Goal: Information Seeking & Learning: Learn about a topic

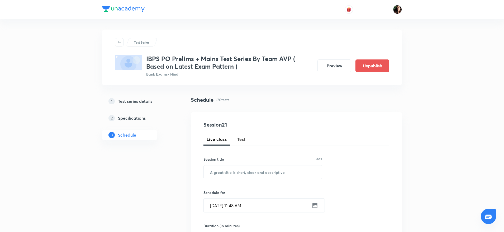
click at [144, 98] on h5 "Test series details" at bounding box center [135, 101] width 34 height 6
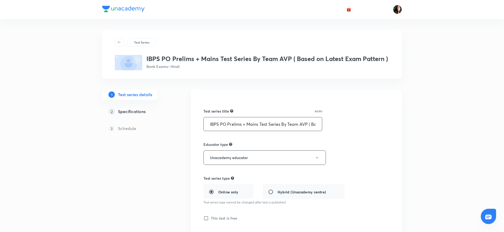
click at [251, 131] on input "IBPS PO Prelims + Mains Test Series By Team AVP ( Based on Latest Exam Pattern )" at bounding box center [263, 123] width 118 height 13
paste input "text"
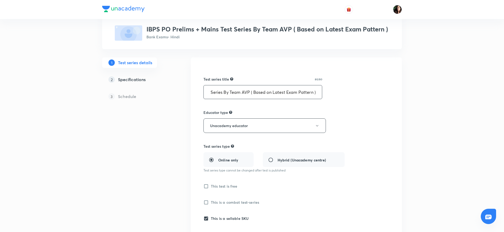
scroll to position [40, 0]
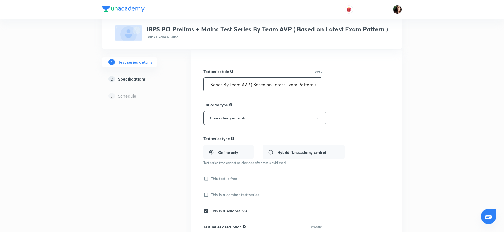
click at [221, 90] on input "IBPS PO Prelims + Mains Test Series By Team AVP ( Based on Latest Exam Pattern )" at bounding box center [263, 84] width 118 height 13
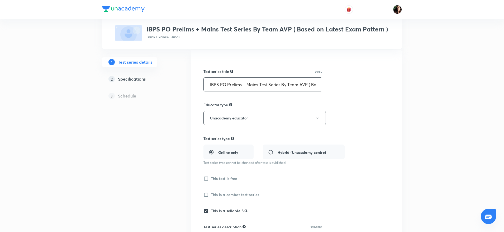
paste input "text"
type input "IBPS PO Prelims + Mains Test Series By Team AVP ( Based on Latest Exam Pattern )"
click at [240, 89] on input "IBPS PO Prelims + Mains Test Series By Team AVP ( Based on Latest Exam Pattern )" at bounding box center [263, 84] width 118 height 13
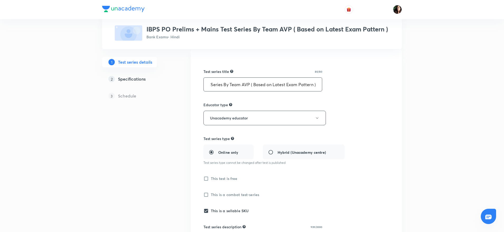
click at [240, 89] on input "IBPS PO Prelims + Mains Test Series By Team AVP ( Based on Latest Exam Pattern )" at bounding box center [263, 84] width 118 height 13
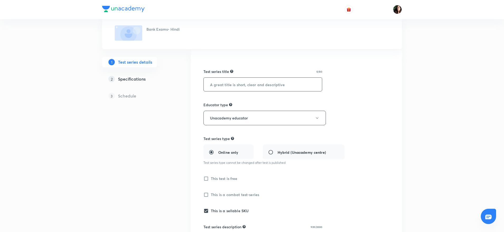
scroll to position [0, 0]
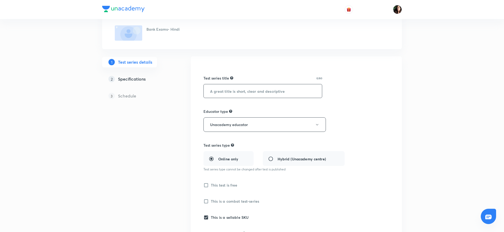
paste input "text"
click at [240, 89] on input "text" at bounding box center [263, 90] width 118 height 13
click at [235, 94] on input "text" at bounding box center [263, 90] width 118 height 13
paste input "text"
click at [229, 90] on input "text" at bounding box center [263, 90] width 118 height 13
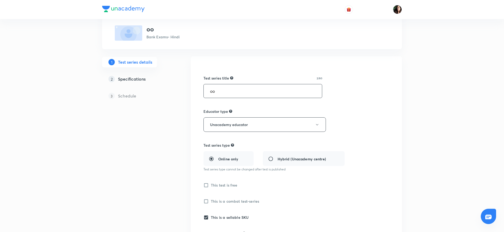
type input "o"
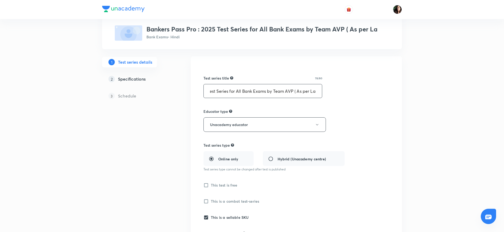
scroll to position [0, 54]
drag, startPoint x: 290, startPoint y: 91, endPoint x: 355, endPoint y: 94, distance: 65.0
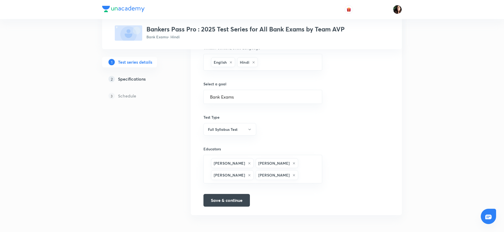
scroll to position [307, 0]
type input "Bankers Pass Pro : 2025 Test Series for All Bank Exams by Team AVP"
click at [232, 198] on button "Save & continue" at bounding box center [226, 199] width 46 height 13
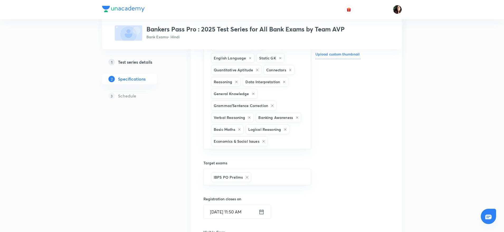
scroll to position [282, 0]
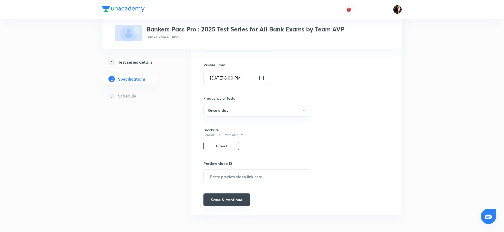
click at [230, 199] on button "Save & continue" at bounding box center [226, 199] width 46 height 13
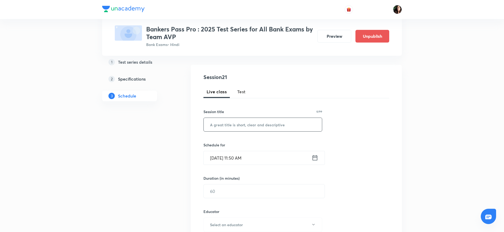
scroll to position [119, 0]
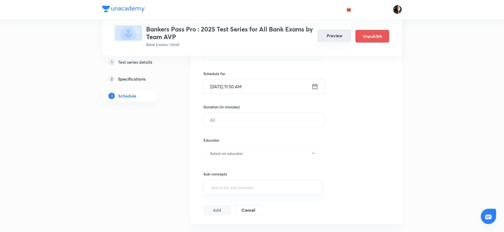
click at [339, 37] on button "Preview" at bounding box center [334, 35] width 34 height 13
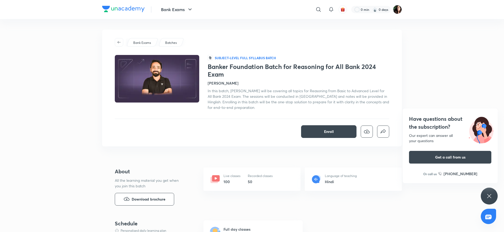
click at [239, 82] on h4 "[PERSON_NAME]" at bounding box center [223, 83] width 31 height 6
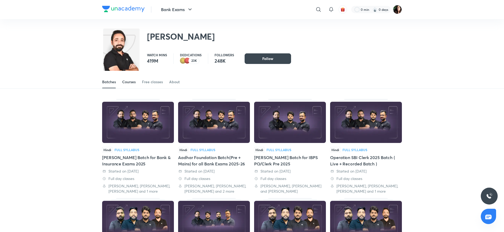
click at [129, 84] on div "Courses" at bounding box center [128, 81] width 13 height 5
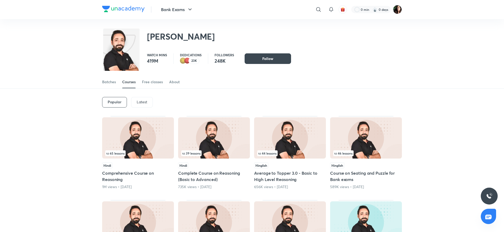
click at [141, 103] on p "Latest" at bounding box center [142, 102] width 11 height 4
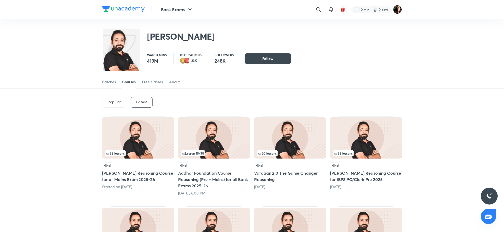
click at [136, 154] on div "35 lessons" at bounding box center [137, 153] width 65 height 6
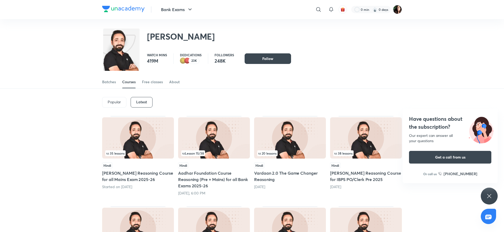
click at [139, 152] on div "35 lessons" at bounding box center [137, 153] width 65 height 6
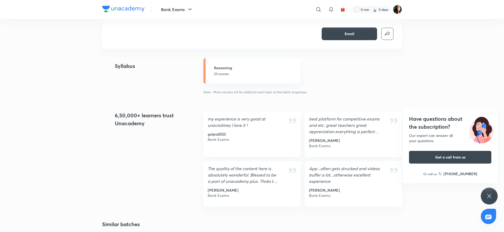
scroll to position [153, 0]
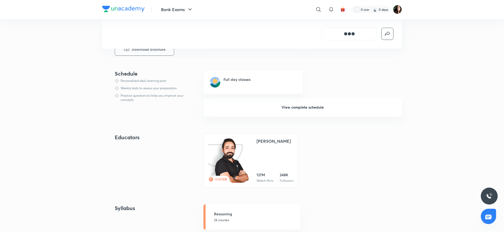
scroll to position [232, 0]
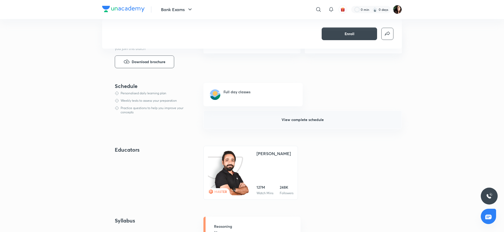
drag, startPoint x: 297, startPoint y: 122, endPoint x: 292, endPoint y: 125, distance: 6.1
click at [297, 122] on button "View complete schedule" at bounding box center [302, 119] width 198 height 18
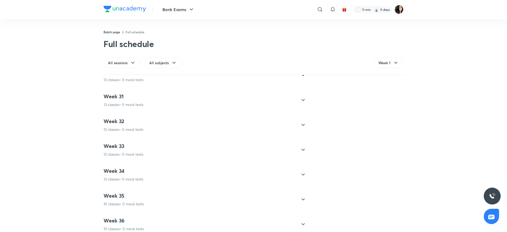
scroll to position [9239, 0]
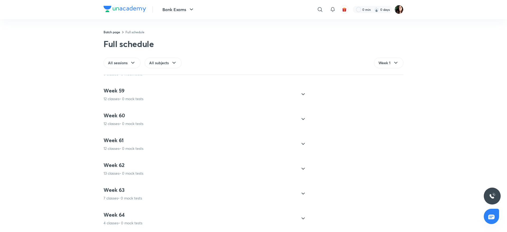
click at [118, 220] on p "4 classes • 0 mock tests" at bounding box center [122, 222] width 39 height 5
click at [300, 217] on icon at bounding box center [303, 220] width 6 height 6
click at [300, 215] on icon at bounding box center [303, 218] width 6 height 6
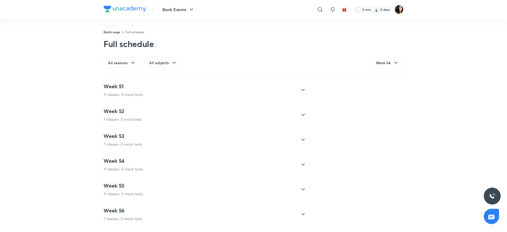
scroll to position [9000, 0]
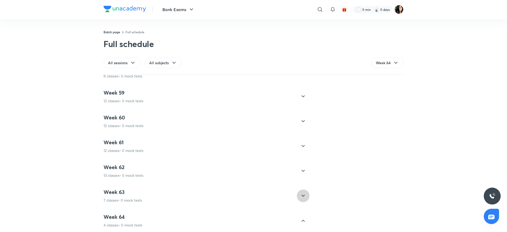
click at [300, 192] on icon at bounding box center [303, 195] width 6 height 6
click at [300, 190] on icon at bounding box center [303, 193] width 6 height 6
click at [300, 192] on icon at bounding box center [303, 195] width 6 height 6
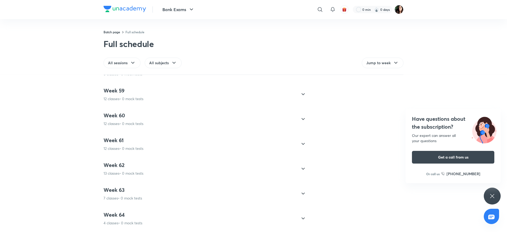
scroll to position [9003, 0]
click at [494, 196] on icon at bounding box center [492, 196] width 6 height 6
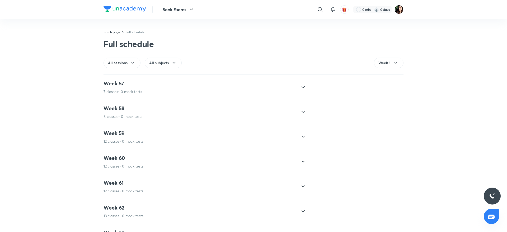
scroll to position [9239, 0]
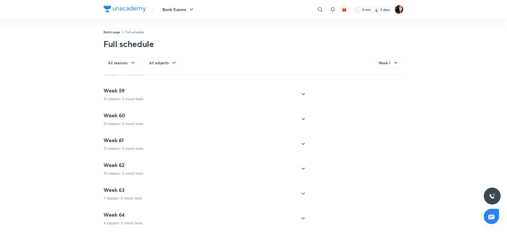
click at [184, 211] on div "Week 64 4 classes • 0 mock tests" at bounding box center [199, 218] width 193 height 14
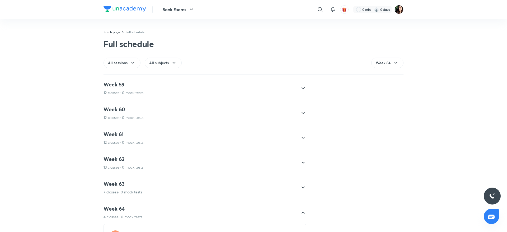
click at [175, 215] on div "Week 64 4 classes • 0 mock tests" at bounding box center [199, 212] width 193 height 14
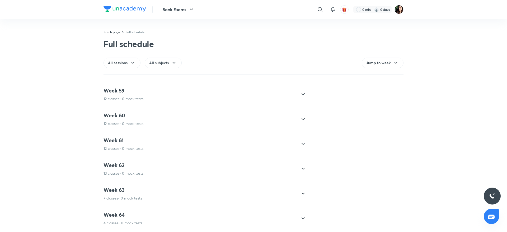
click at [147, 88] on div "Week 59 12 classes • 0 mock tests" at bounding box center [199, 94] width 193 height 14
click at [147, 89] on div "Week 59 12 classes • 0 mock tests" at bounding box center [199, 96] width 193 height 14
click at [300, 91] on icon at bounding box center [303, 94] width 6 height 6
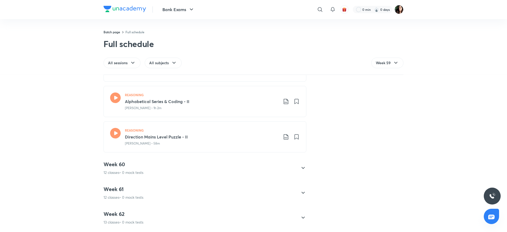
scroll to position [11116, 0]
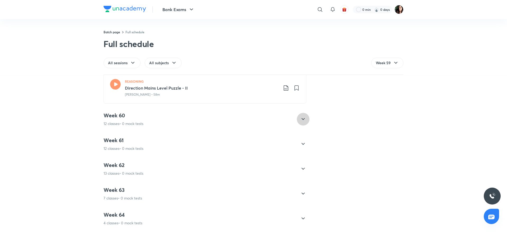
click at [297, 115] on div at bounding box center [303, 119] width 13 height 13
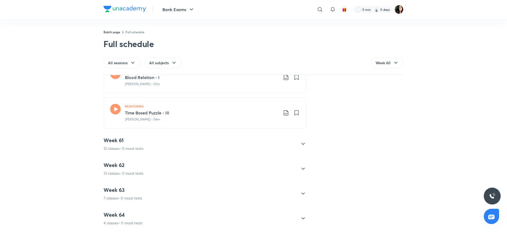
click at [301, 165] on icon at bounding box center [303, 168] width 6 height 6
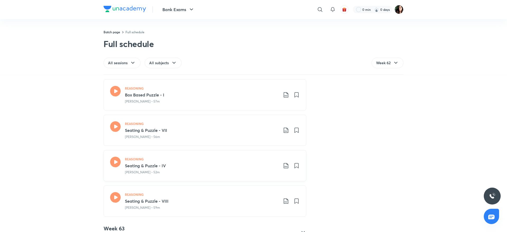
scroll to position [10271, 0]
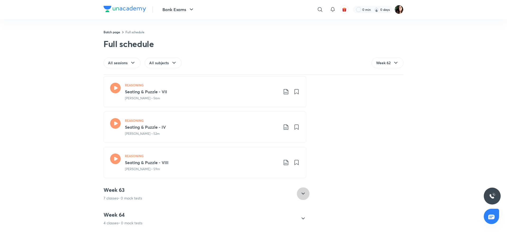
click at [301, 192] on icon at bounding box center [302, 193] width 3 height 2
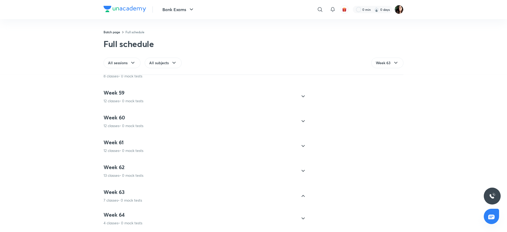
click at [301, 192] on icon at bounding box center [303, 195] width 6 height 6
click at [301, 190] on icon at bounding box center [303, 193] width 6 height 6
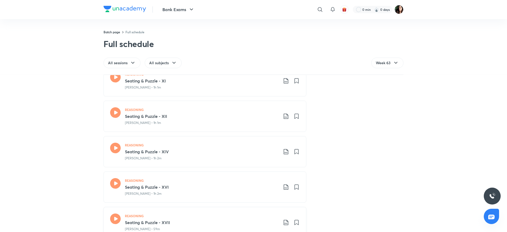
scroll to position [9741, 0]
click at [301, 215] on icon at bounding box center [303, 218] width 6 height 6
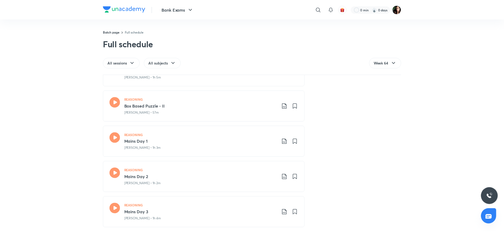
scroll to position [9495, 0]
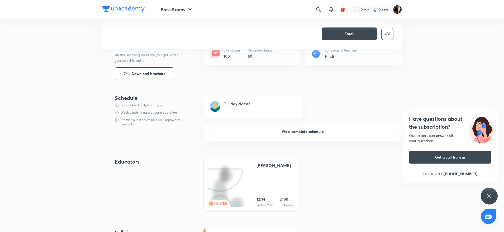
scroll to position [198, 0]
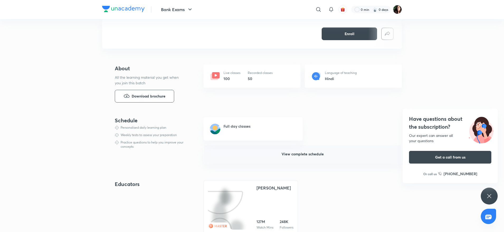
click at [302, 157] on button "View complete schedule" at bounding box center [302, 154] width 198 height 18
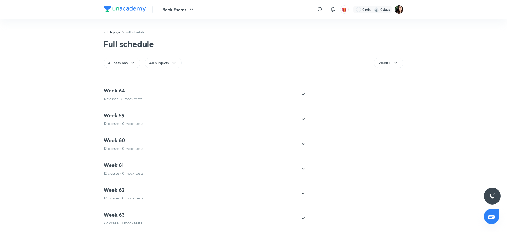
scroll to position [7679, 0]
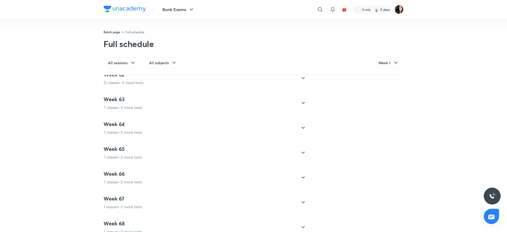
click at [145, 154] on div "Week 65 7 classes • 0 mock tests" at bounding box center [199, 152] width 193 height 14
click at [300, 154] on icon at bounding box center [303, 152] width 6 height 6
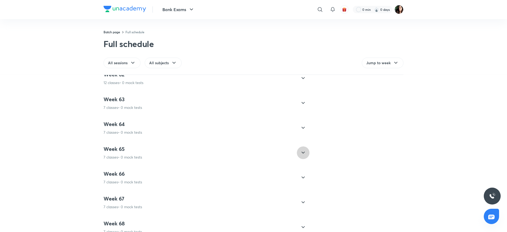
click at [300, 154] on icon at bounding box center [303, 152] width 6 height 6
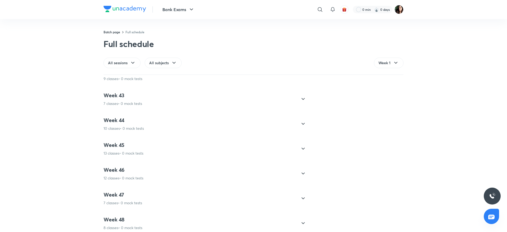
scroll to position [1561, 0]
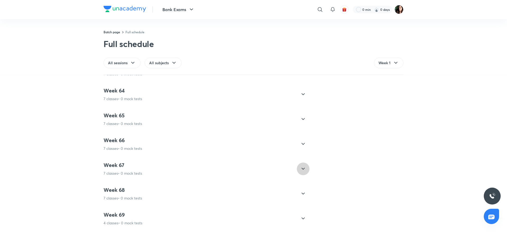
click at [301, 166] on div at bounding box center [303, 168] width 13 height 13
click at [301, 168] on icon at bounding box center [303, 171] width 6 height 6
click at [301, 168] on icon at bounding box center [302, 169] width 3 height 2
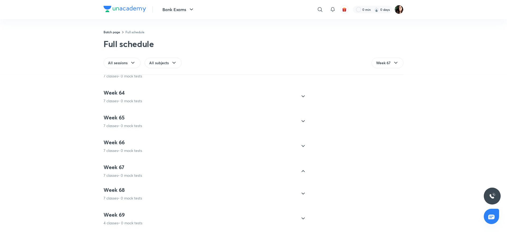
click at [302, 159] on div "Week 67 7 classes • 0 mock tests" at bounding box center [204, 170] width 203 height 23
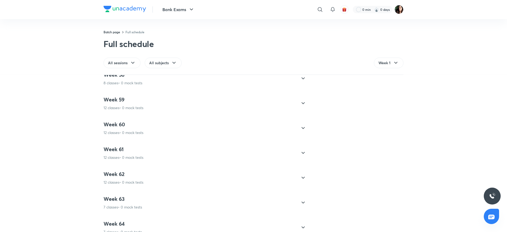
scroll to position [1808, 0]
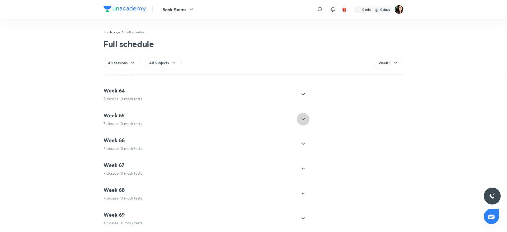
click at [300, 116] on icon at bounding box center [303, 119] width 6 height 6
click at [300, 118] on icon at bounding box center [303, 121] width 6 height 6
click at [300, 116] on icon at bounding box center [303, 119] width 6 height 6
